Goal: Find specific page/section: Find specific page/section

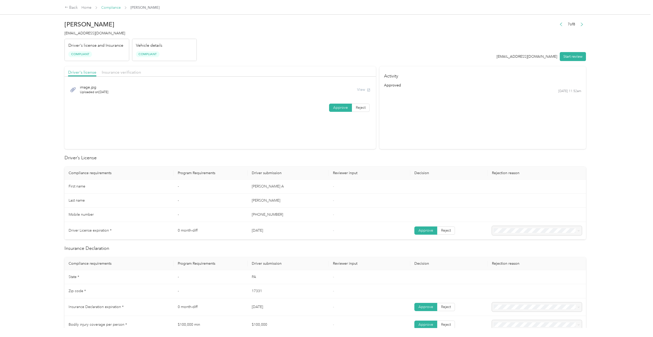
click at [106, 7] on link "Compliance" at bounding box center [111, 7] width 20 height 4
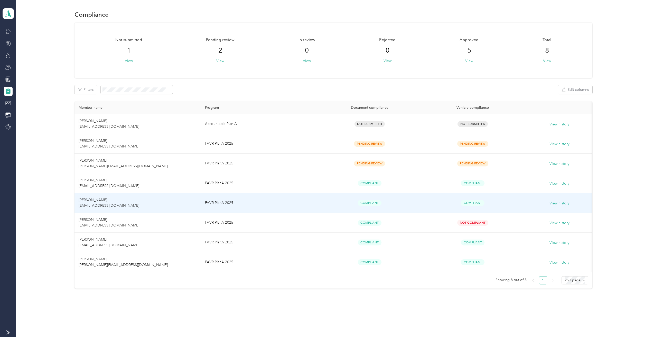
click at [105, 201] on span "[PERSON_NAME] [EMAIL_ADDRESS][DOMAIN_NAME]" at bounding box center [109, 203] width 61 height 10
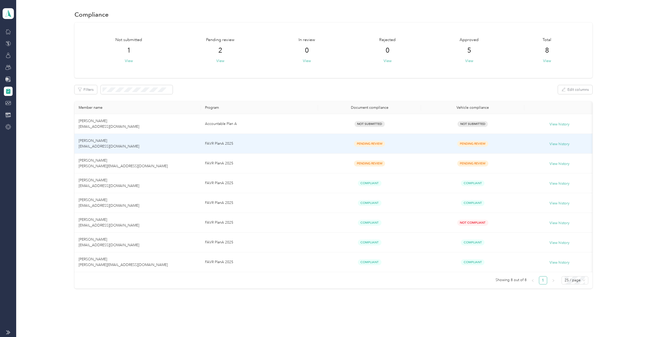
click at [103, 142] on span "[PERSON_NAME] [EMAIL_ADDRESS][DOMAIN_NAME]" at bounding box center [109, 144] width 61 height 10
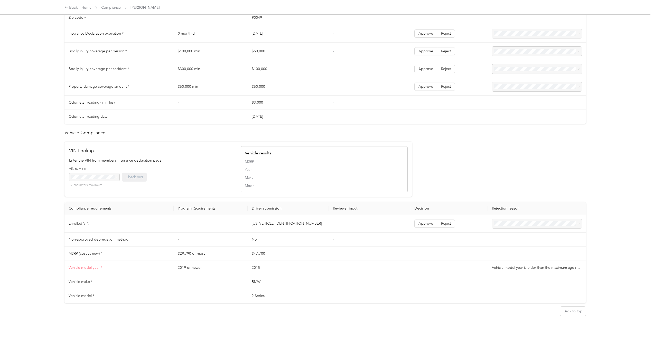
scroll to position [283, 0]
